Goal: Information Seeking & Learning: Stay updated

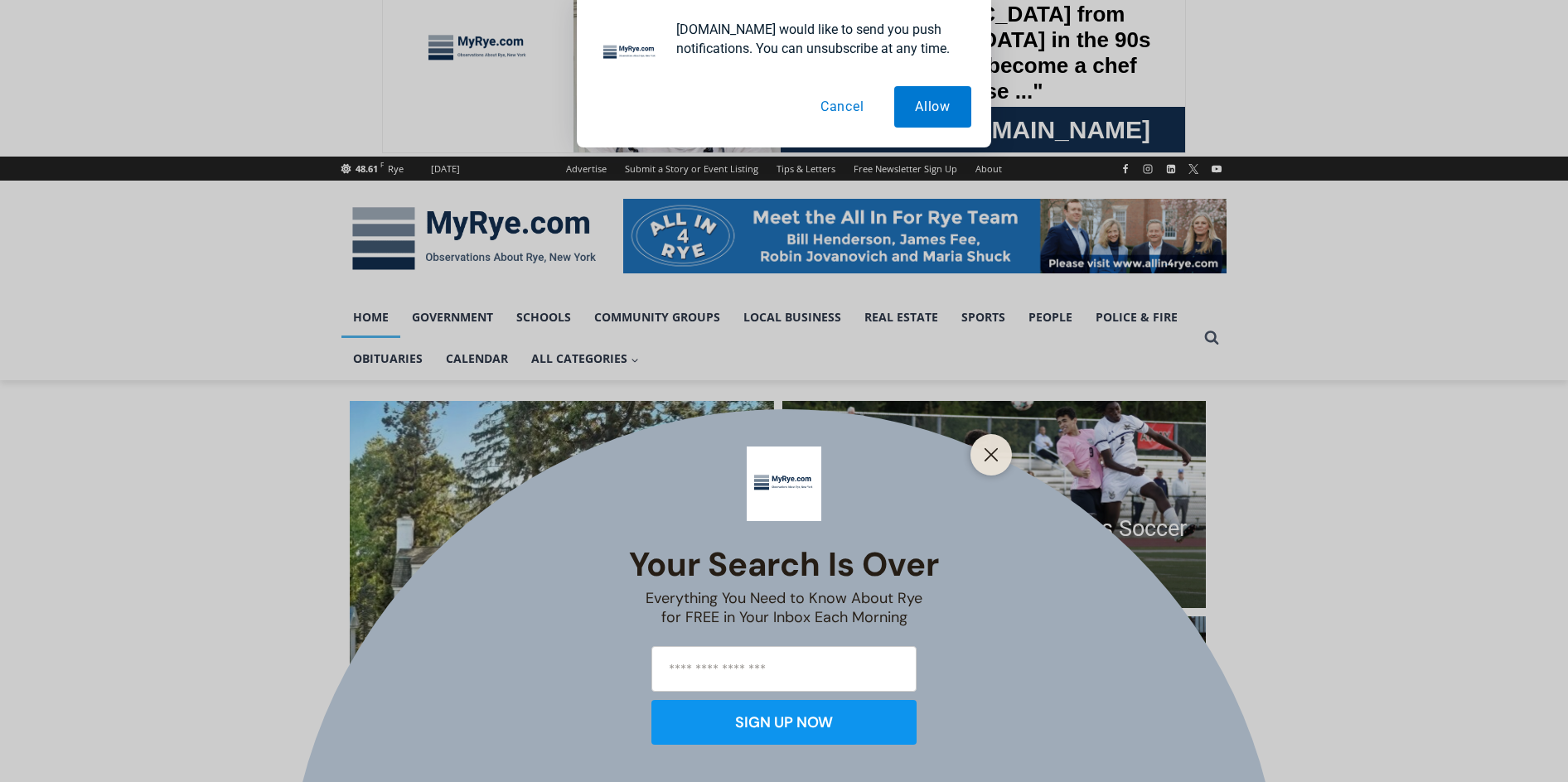
scroll to position [83, 0]
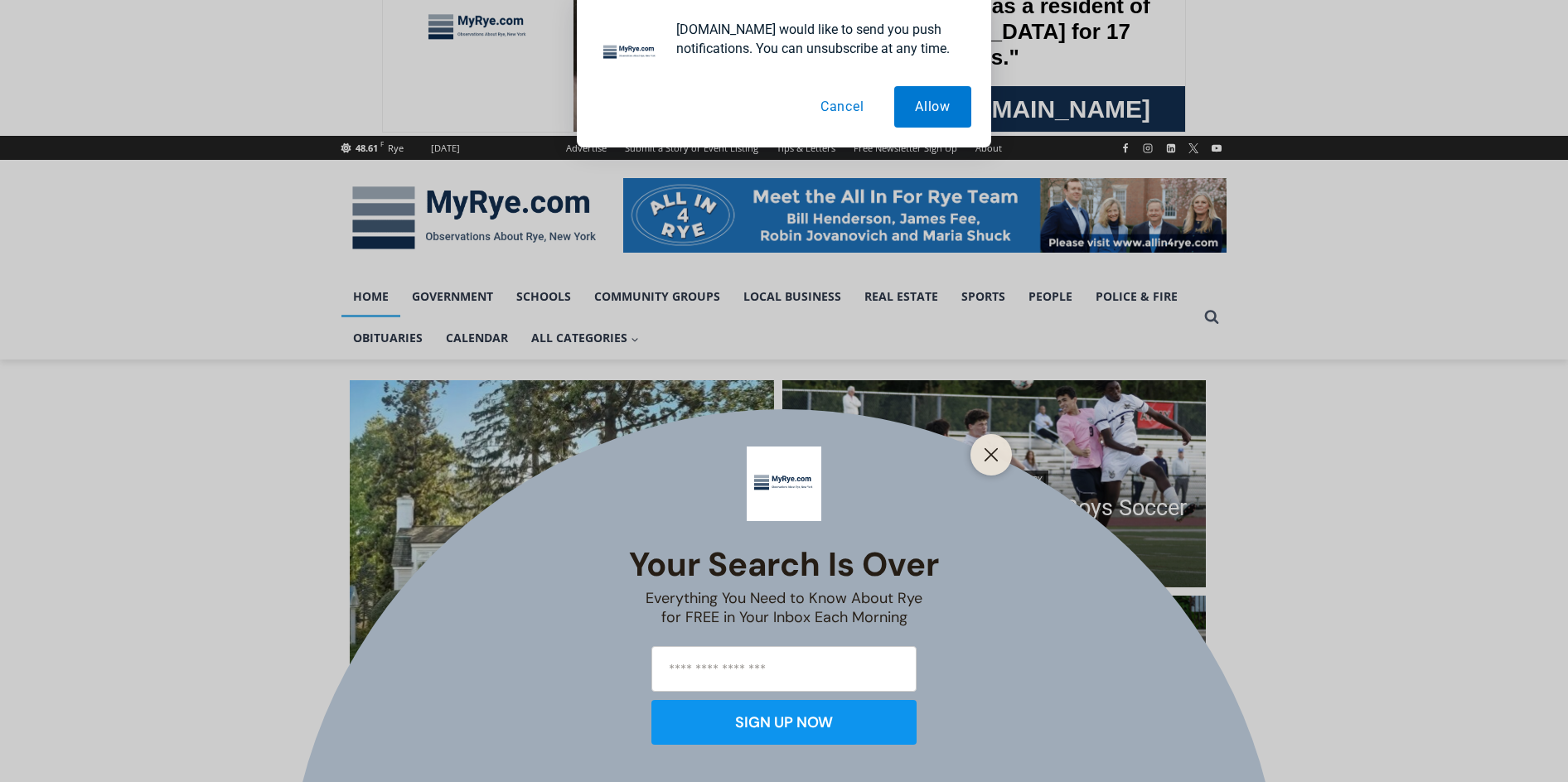
click at [988, 441] on div at bounding box center [991, 455] width 42 height 42
click at [993, 456] on line "Close" at bounding box center [991, 455] width 12 height 12
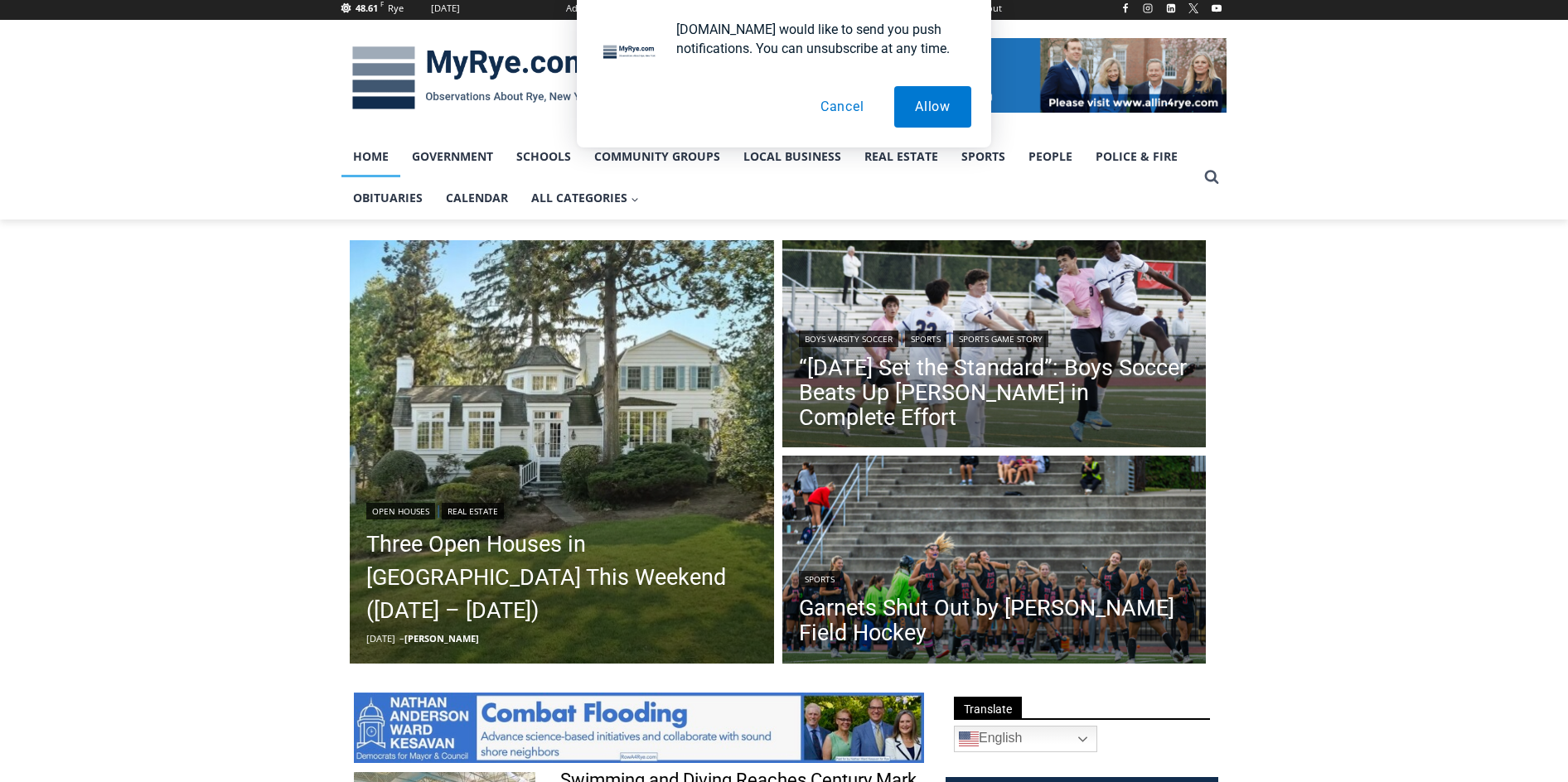
scroll to position [248, 0]
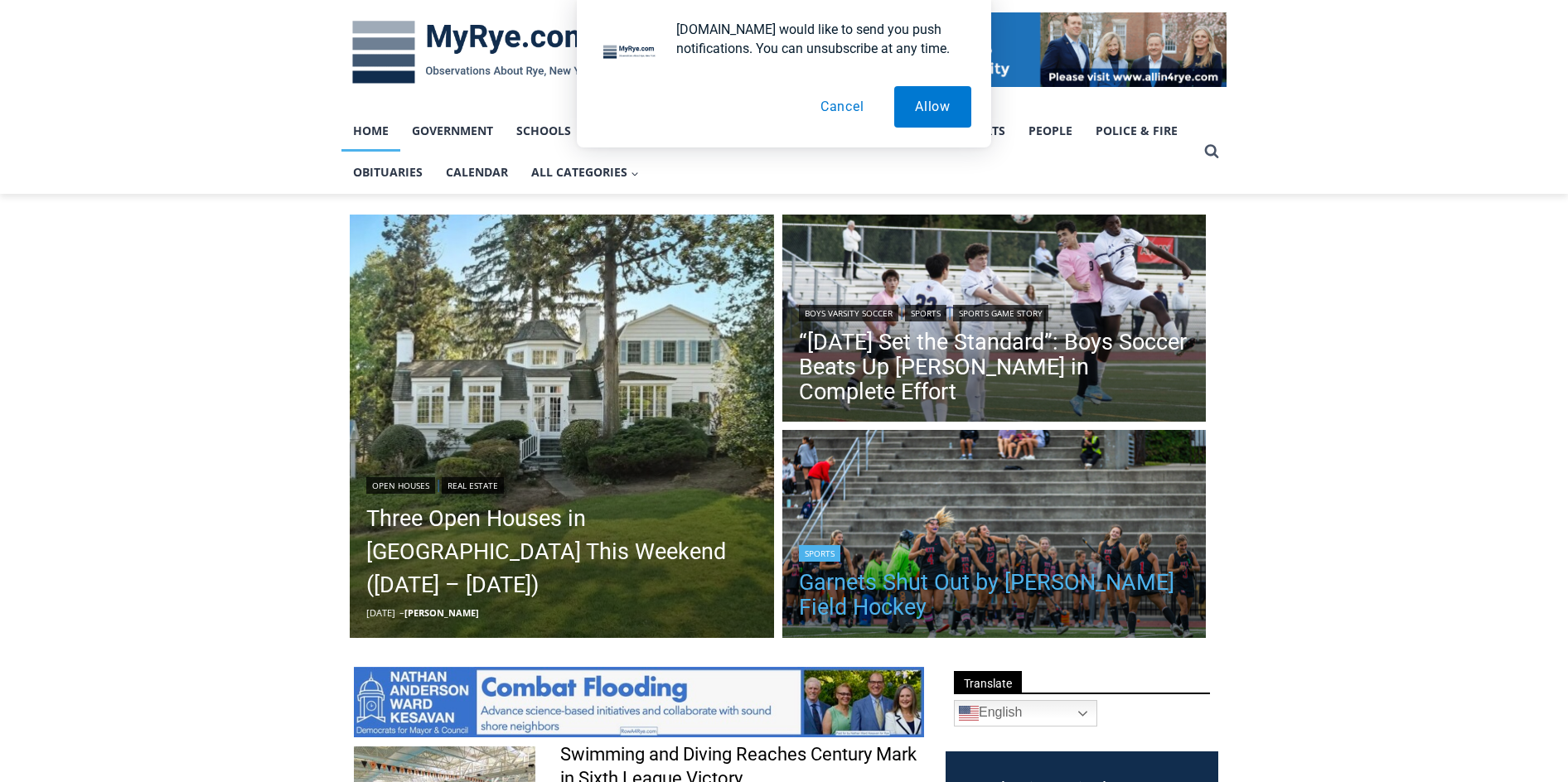
click at [1077, 577] on link "Garnets Shut Out by [PERSON_NAME] Field Hockey" at bounding box center [995, 595] width 392 height 50
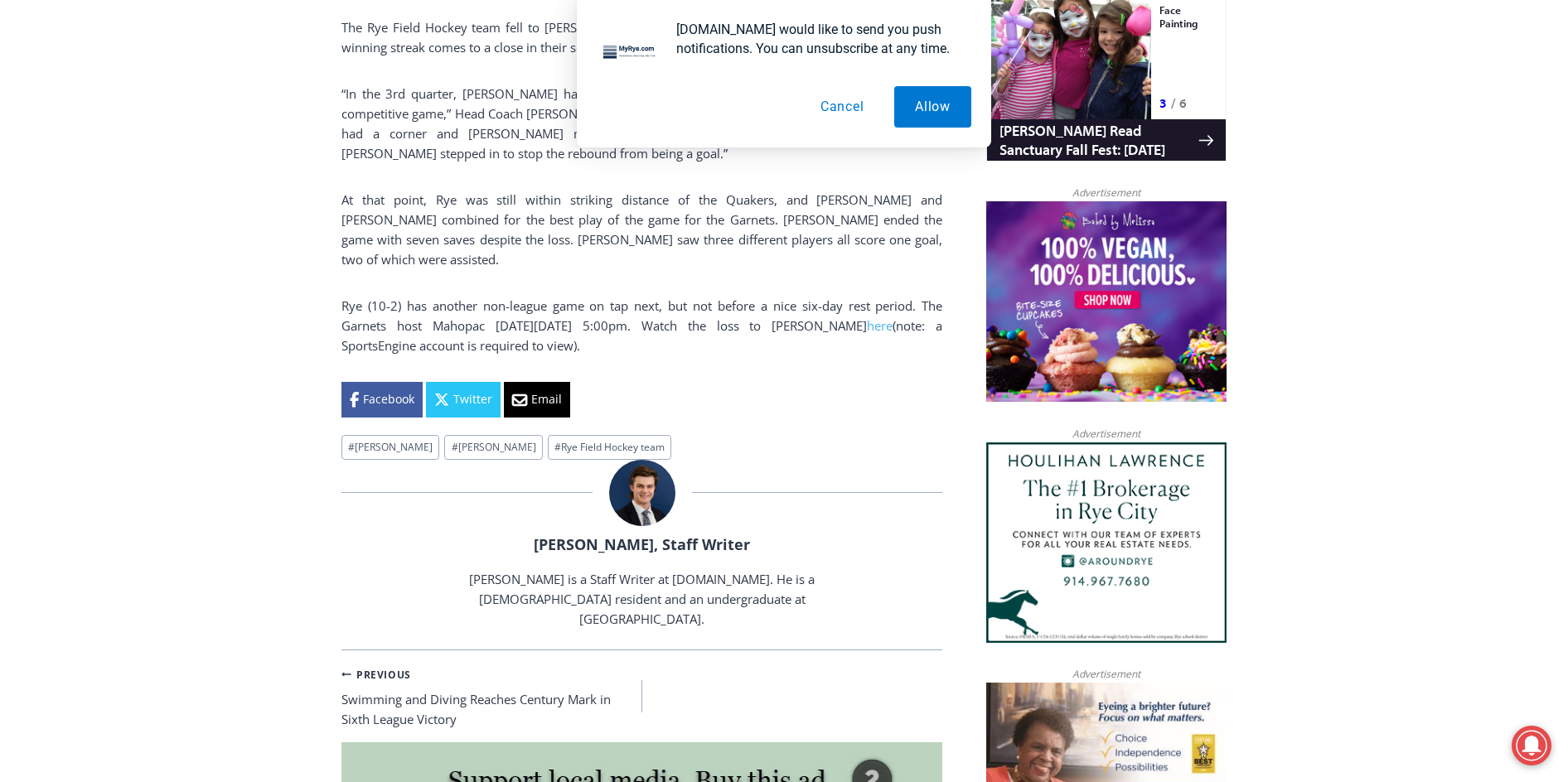
scroll to position [1045, 0]
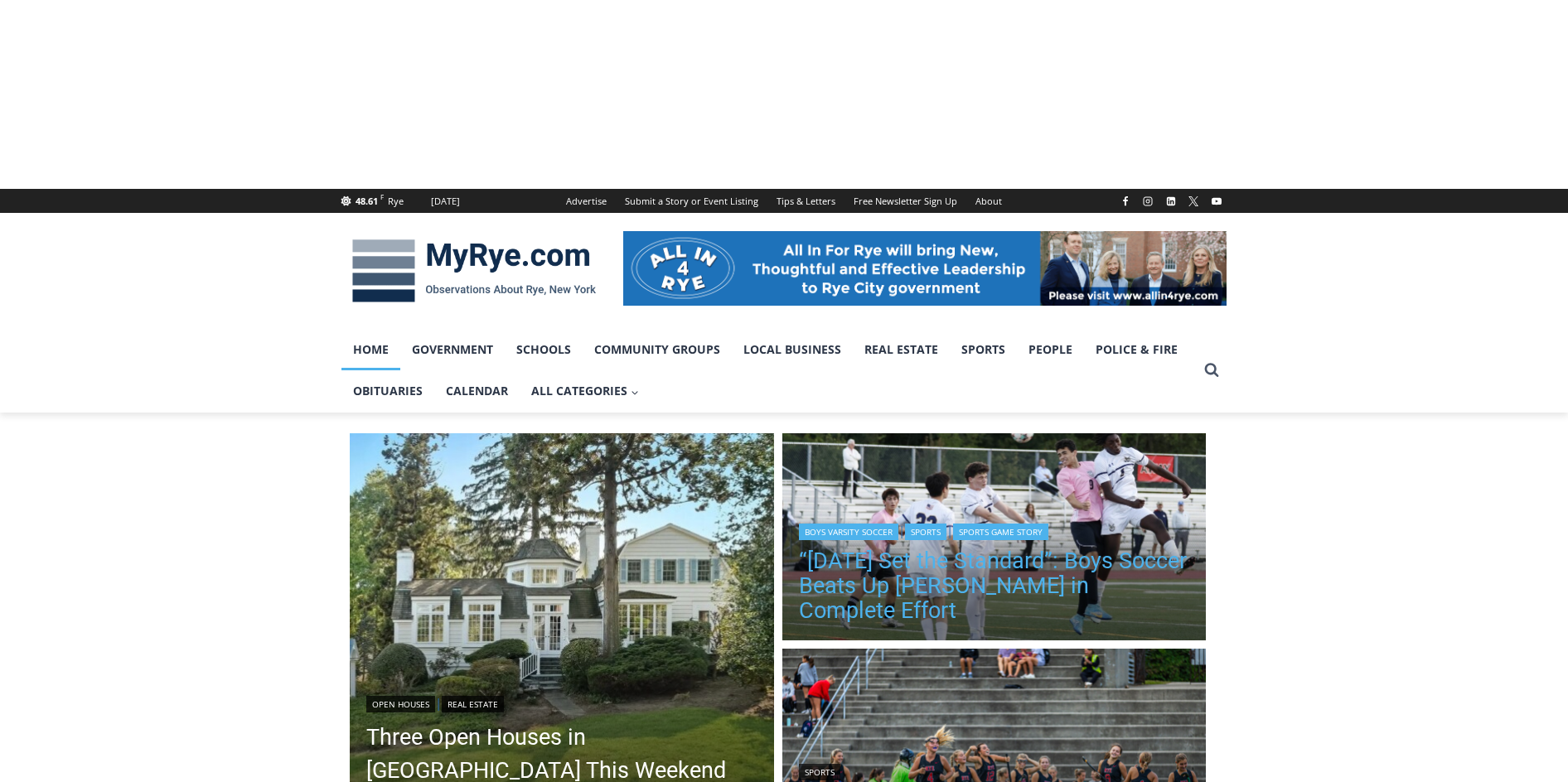
scroll to position [248, 0]
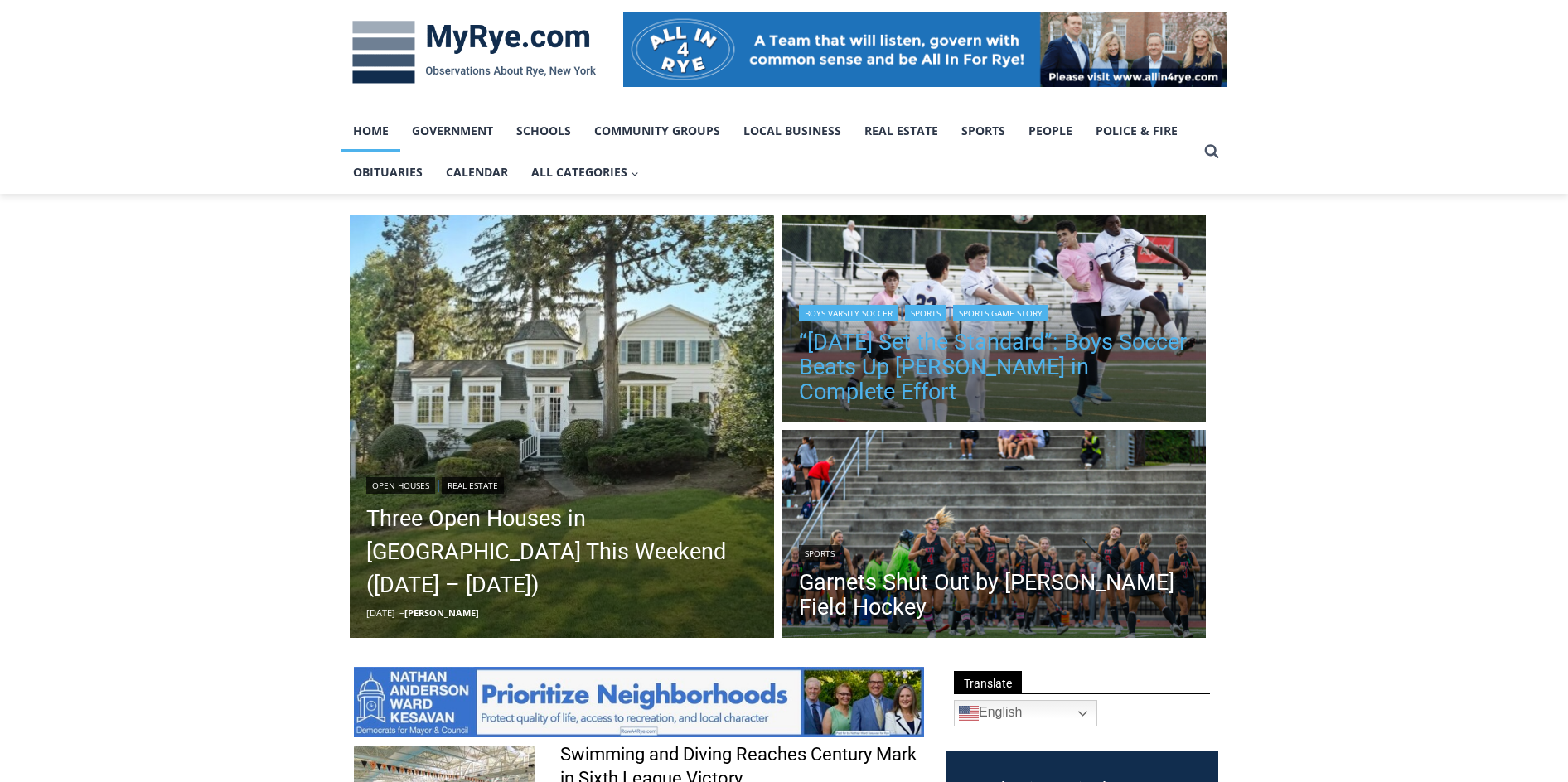
click at [980, 383] on link "“[DATE] Set the Standard”: Boys Soccer Beats Up [PERSON_NAME] in Complete Effort" at bounding box center [995, 367] width 392 height 75
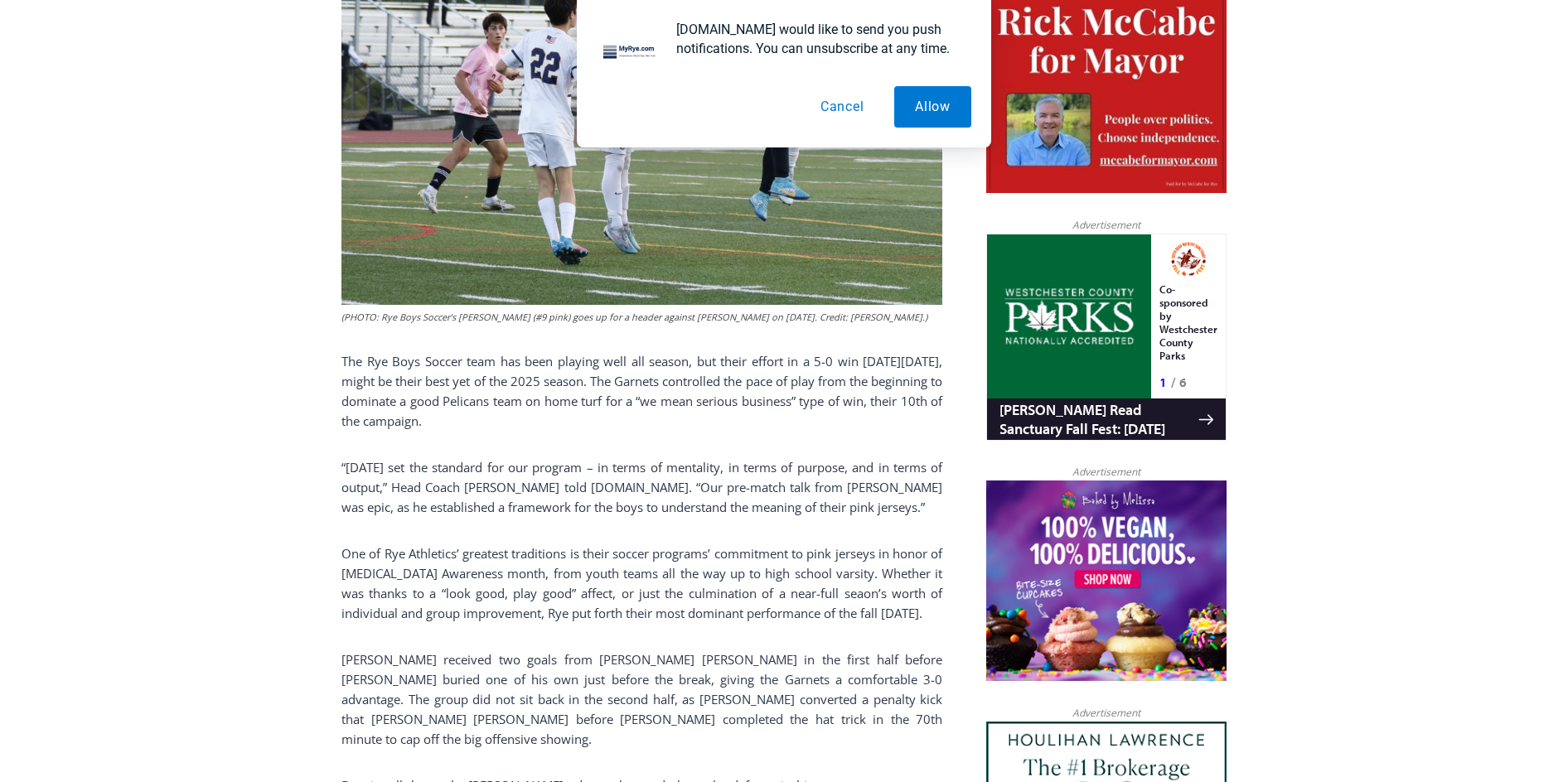
scroll to position [879, 0]
